Goal: Task Accomplishment & Management: Manage account settings

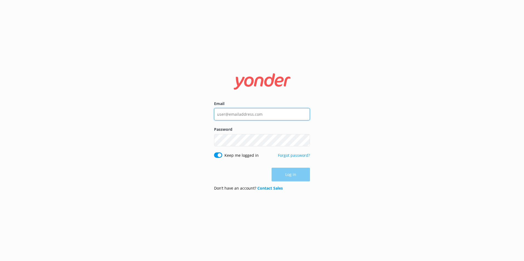
click at [240, 117] on input "Email" at bounding box center [262, 114] width 96 height 12
type input "[PERSON_NAME][EMAIL_ADDRESS][DOMAIN_NAME]"
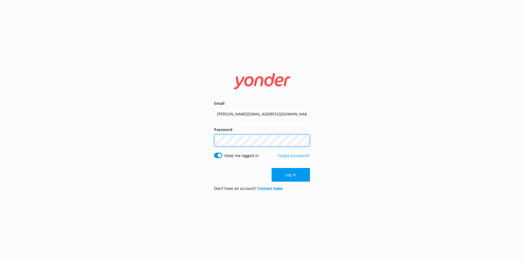
click button "Log in" at bounding box center [290, 175] width 38 height 14
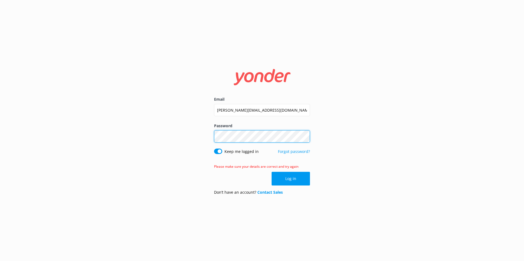
click at [196, 140] on div "Email [PERSON_NAME][EMAIL_ADDRESS][DOMAIN_NAME] Password Show password Keep me …" at bounding box center [262, 130] width 524 height 261
click button "Log in" at bounding box center [290, 179] width 38 height 14
click at [158, 139] on div "Email [PERSON_NAME][EMAIL_ADDRESS][DOMAIN_NAME] Password Show password Keep me …" at bounding box center [262, 130] width 524 height 261
drag, startPoint x: 384, startPoint y: 146, endPoint x: 403, endPoint y: 105, distance: 45.2
click at [385, 145] on div "Email [PERSON_NAME][EMAIL_ADDRESS][DOMAIN_NAME] Password Show password Keep me …" at bounding box center [262, 130] width 524 height 261
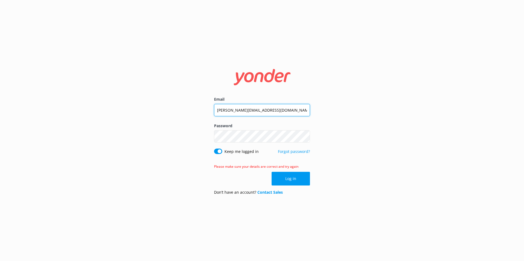
drag, startPoint x: 256, startPoint y: 110, endPoint x: 187, endPoint y: 114, distance: 68.8
click at [187, 114] on div "Email [PERSON_NAME][EMAIL_ADDRESS][DOMAIN_NAME] Password Show password Keep me …" at bounding box center [262, 130] width 524 height 261
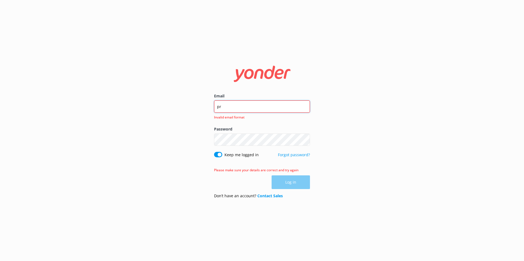
type input "[EMAIL_ADDRESS][DOMAIN_NAME]"
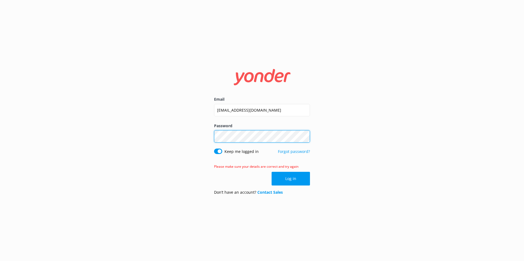
click at [190, 144] on div "Email [EMAIL_ADDRESS][DOMAIN_NAME] Password Show password Keep me logged in For…" at bounding box center [262, 130] width 524 height 261
click at [291, 178] on button "Log in" at bounding box center [290, 179] width 38 height 14
click at [301, 177] on button "Log in" at bounding box center [290, 179] width 38 height 14
click at [139, 109] on div "Email [EMAIL_ADDRESS][DOMAIN_NAME] Password Show password Keep me logged in For…" at bounding box center [262, 130] width 524 height 261
click at [288, 181] on button "Log in" at bounding box center [290, 179] width 38 height 14
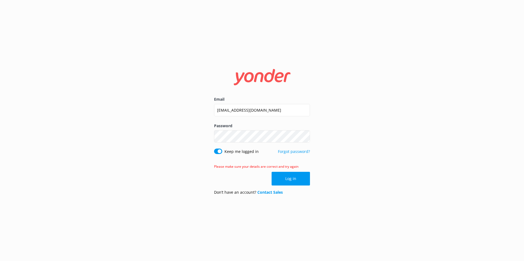
click at [288, 181] on button "Log in" at bounding box center [290, 179] width 38 height 14
drag, startPoint x: 256, startPoint y: 109, endPoint x: 159, endPoint y: 121, distance: 97.7
click at [159, 121] on div "Email [EMAIL_ADDRESS][DOMAIN_NAME] Password Show password Keep me logged in For…" at bounding box center [262, 130] width 524 height 261
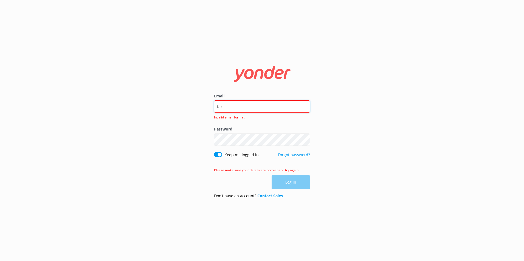
type input "[PERSON_NAME][EMAIL_ADDRESS][DOMAIN_NAME]"
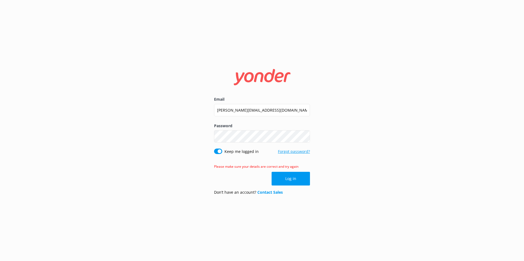
click at [285, 153] on link "Forgot password?" at bounding box center [294, 151] width 32 height 5
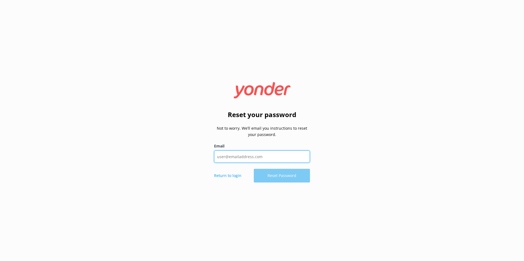
click at [264, 156] on input "Email" at bounding box center [262, 157] width 96 height 12
type input "[PERSON_NAME][EMAIL_ADDRESS][DOMAIN_NAME]"
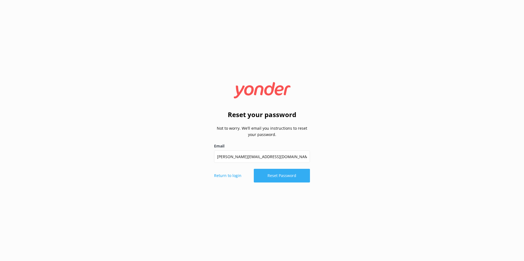
click at [268, 171] on button "Reset Password" at bounding box center [282, 176] width 56 height 14
